Goal: Task Accomplishment & Management: Manage account settings

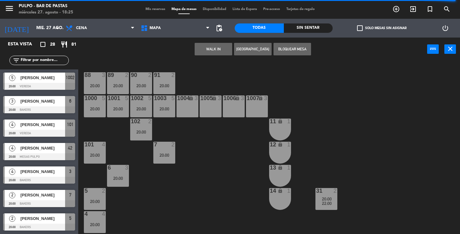
scroll to position [68, 0]
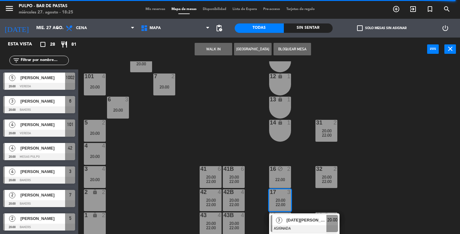
click at [54, 152] on div "Carolina varela" at bounding box center [42, 148] width 45 height 10
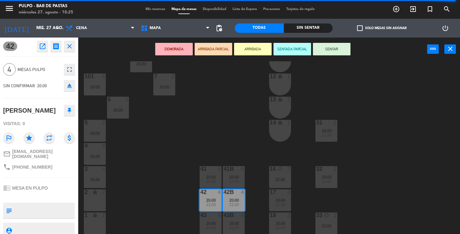
click at [213, 204] on span "22:00" at bounding box center [211, 204] width 10 height 5
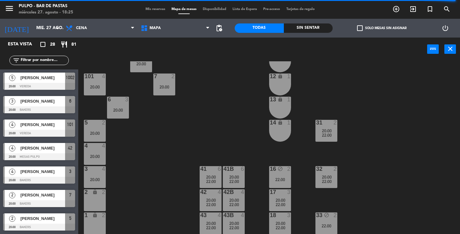
scroll to position [0, 0]
click at [236, 200] on span "20:00" at bounding box center [234, 200] width 10 height 5
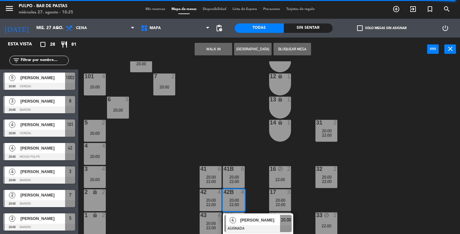
click at [209, 199] on span "20:00" at bounding box center [211, 200] width 10 height 5
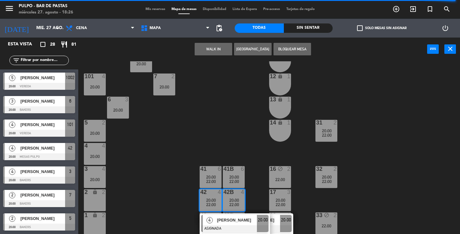
click at [292, 53] on button "Bloquear Mesa" at bounding box center [292, 49] width 38 height 13
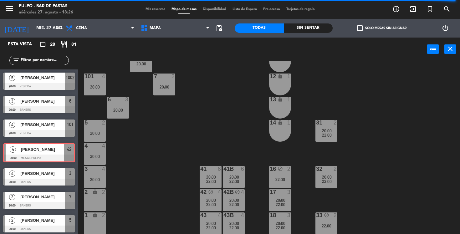
click at [51, 151] on div "4 Carolina varela 20:00 MESAS PULPO 42 4 Carolina varela 20:00 MESAS PULPO 42" at bounding box center [39, 152] width 78 height 25
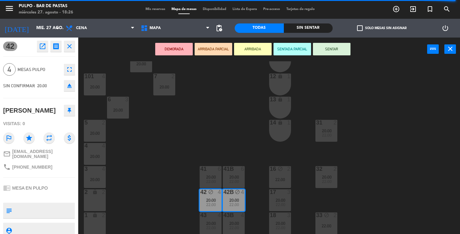
scroll to position [19, 0]
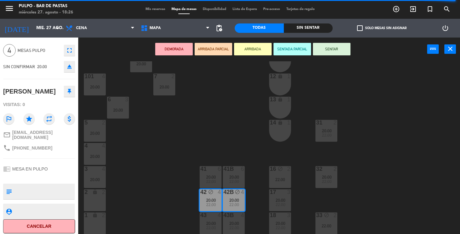
click at [46, 220] on button "Cancelar" at bounding box center [39, 226] width 72 height 14
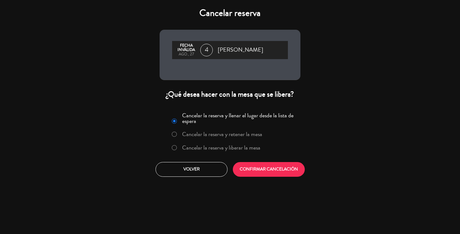
click at [232, 133] on label "Cancelar la reserva y retener la mesa" at bounding box center [222, 134] width 80 height 6
click at [264, 169] on button "CONFIRMAR CANCELACIÓN" at bounding box center [269, 169] width 72 height 15
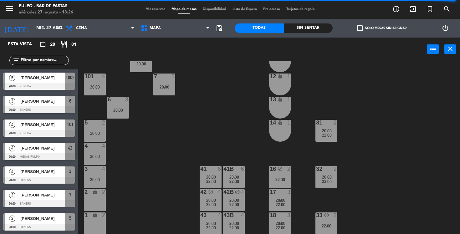
click at [195, 216] on div "43" at bounding box center [200, 215] width 10 height 6
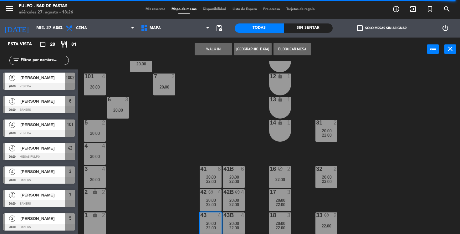
scroll to position [109, 0]
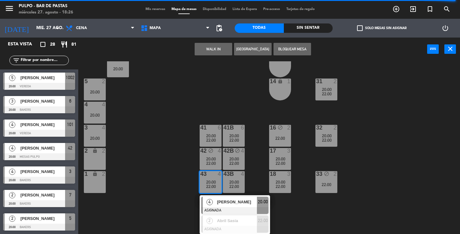
click at [181, 176] on div "88 3 20:00 89 2 20:00 90 2 20:00 91 2 20:00 1000 5 20:00 1001 5 20:00 1002 5 20…" at bounding box center [271, 147] width 377 height 173
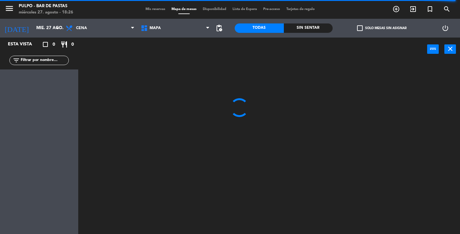
click at [286, 47] on div "power_input close" at bounding box center [252, 50] width 349 height 24
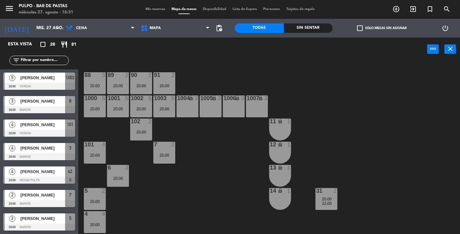
click at [316, 106] on div "88 3 20:00 89 2 20:00 90 2 20:00 91 2 20:00 1000 5 20:00 1001 5 20:00 1002 5 20…" at bounding box center [271, 147] width 377 height 173
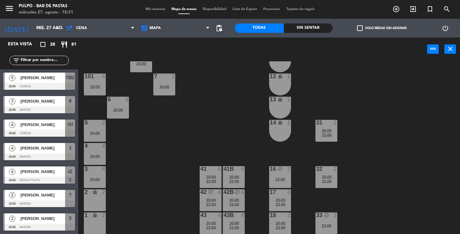
click at [330, 220] on div "33 block 2 22:00" at bounding box center [326, 223] width 22 height 22
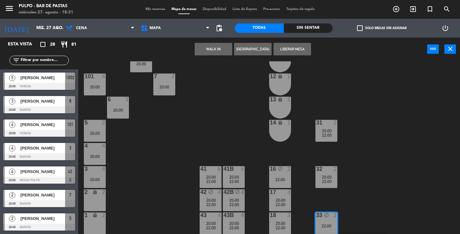
click at [244, 127] on div "88 3 20:00 89 2 20:00 90 2 20:00 91 2 20:00 1000 5 20:00 1001 5 20:00 1002 5 20…" at bounding box center [271, 147] width 377 height 173
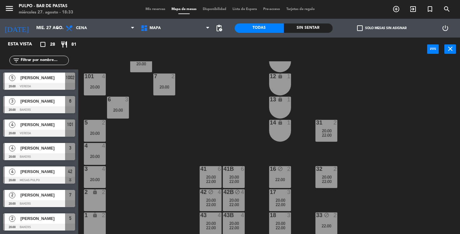
click at [264, 150] on div "88 3 20:00 89 2 20:00 90 2 20:00 91 2 20:00 1000 5 20:00 1001 5 20:00 1002 5 20…" at bounding box center [271, 147] width 377 height 173
